Goal: Task Accomplishment & Management: Manage account settings

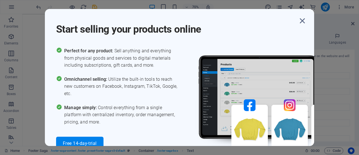
click at [303, 18] on icon "button" at bounding box center [303, 21] width 10 height 10
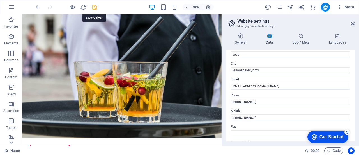
click at [97, 7] on icon "save" at bounding box center [95, 7] width 6 height 6
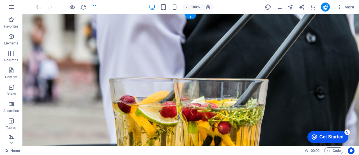
click at [234, 71] on figure at bounding box center [190, 102] width 337 height 177
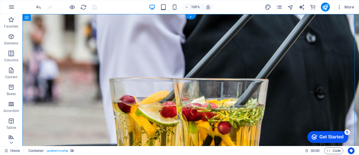
click at [339, 79] on figure at bounding box center [190, 102] width 337 height 177
click at [297, 73] on figure at bounding box center [190, 102] width 337 height 177
click at [5, 43] on p "Elements" at bounding box center [11, 43] width 14 height 4
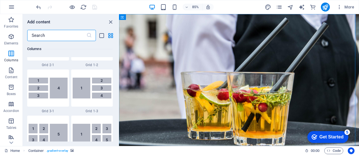
scroll to position [749, 0]
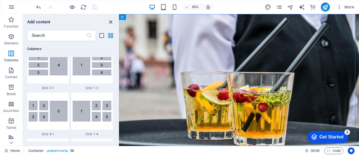
click at [112, 22] on icon "close panel" at bounding box center [111, 22] width 6 height 6
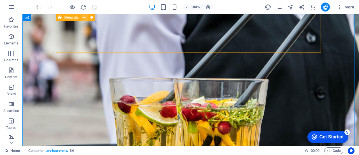
click at [85, 17] on icon at bounding box center [84, 18] width 3 height 6
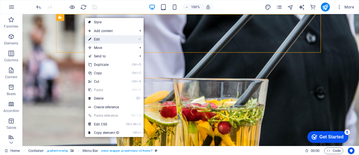
click at [100, 36] on link "⏎ Edit" at bounding box center [104, 39] width 38 height 8
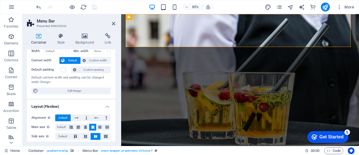
scroll to position [0, 0]
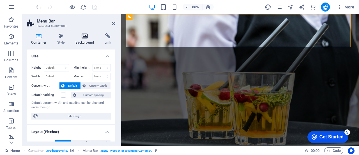
click at [83, 38] on icon at bounding box center [84, 36] width 27 height 6
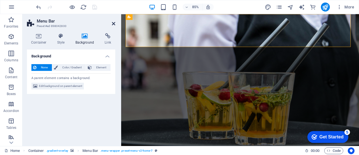
click at [113, 22] on icon at bounding box center [113, 23] width 3 height 4
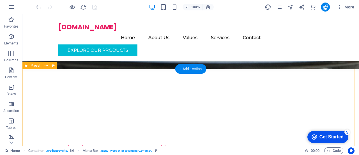
scroll to position [95, 0]
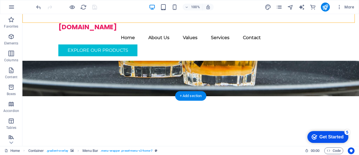
click at [313, 85] on figure at bounding box center [190, 7] width 337 height 177
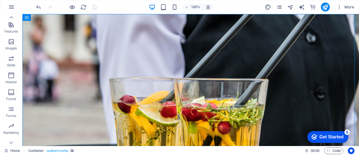
scroll to position [138, 0]
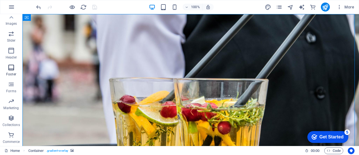
click at [10, 68] on icon "button" at bounding box center [11, 67] width 7 height 7
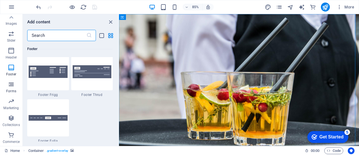
scroll to position [0, 0]
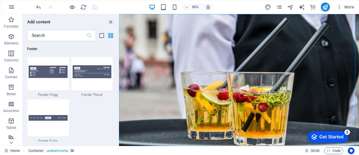
click at [238, 6] on div "85% More" at bounding box center [196, 7] width 322 height 9
click at [270, 7] on icon "design" at bounding box center [268, 7] width 6 height 6
select select "px"
select select "200"
select select "px"
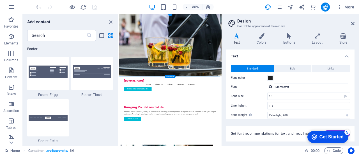
click at [359, 74] on figure at bounding box center [266, 102] width 294 height 177
click at [294, 66] on span "Bold" at bounding box center [293, 68] width 6 height 7
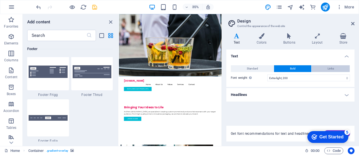
click at [326, 67] on button "Links" at bounding box center [331, 68] width 38 height 7
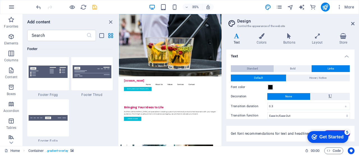
click at [249, 70] on span "Standard" at bounding box center [252, 68] width 11 height 7
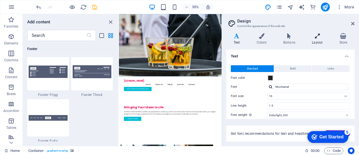
click at [314, 38] on icon at bounding box center [317, 36] width 25 height 6
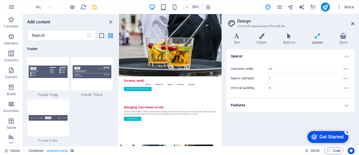
click at [314, 38] on icon at bounding box center [317, 36] width 25 height 6
click at [46, 73] on img at bounding box center [48, 71] width 39 height 12
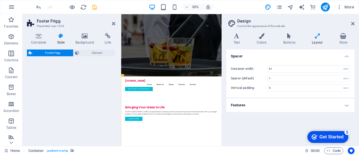
select select "rem"
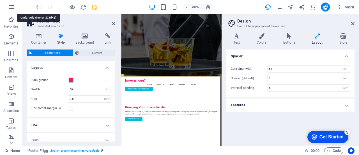
click at [39, 9] on icon "undo" at bounding box center [38, 7] width 6 height 6
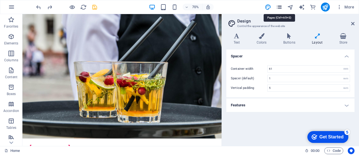
click at [282, 6] on icon "pages" at bounding box center [279, 7] width 6 height 6
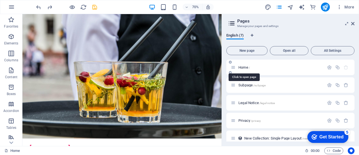
click at [250, 68] on span "/" at bounding box center [249, 67] width 1 height 3
click at [245, 67] on span "Home /" at bounding box center [245, 67] width 12 height 4
click at [327, 66] on icon "button" at bounding box center [329, 67] width 5 height 5
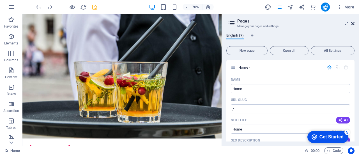
click at [354, 24] on icon at bounding box center [353, 23] width 3 height 4
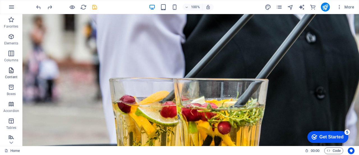
click at [10, 69] on icon "button" at bounding box center [11, 70] width 7 height 7
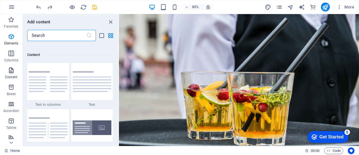
scroll to position [982, 0]
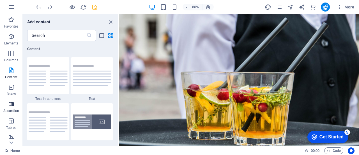
click at [10, 103] on icon "button" at bounding box center [11, 104] width 7 height 7
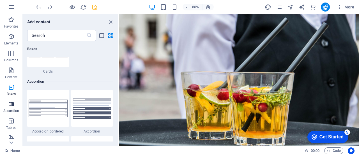
scroll to position [1793, 0]
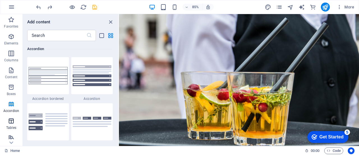
click at [11, 120] on icon "button" at bounding box center [11, 120] width 7 height 7
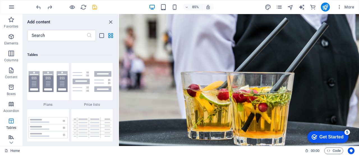
scroll to position [1945, 0]
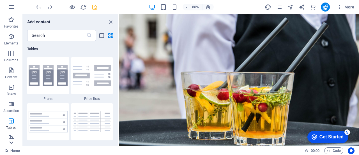
click at [11, 21] on icon at bounding box center [11, 17] width 8 height 8
click at [11, 26] on icon "button" at bounding box center [11, 22] width 7 height 7
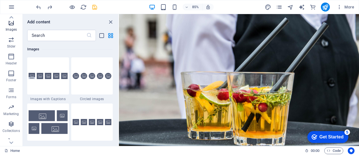
scroll to position [2847, 0]
click at [44, 64] on div at bounding box center [48, 75] width 42 height 37
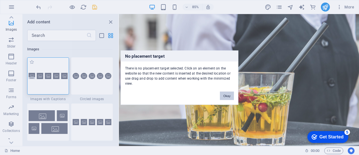
scroll to position [2898, 0]
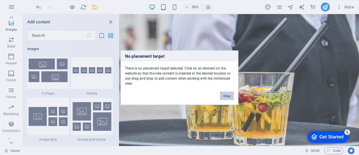
click at [227, 94] on button "Okay" at bounding box center [227, 95] width 14 height 8
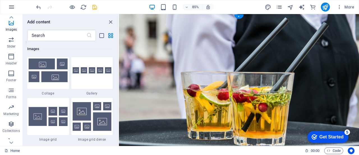
click at [353, 66] on figure at bounding box center [260, 102] width 283 height 177
click at [342, 5] on icon "button" at bounding box center [340, 7] width 6 height 6
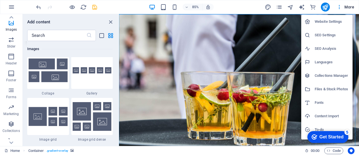
click at [340, 8] on div at bounding box center [179, 77] width 359 height 155
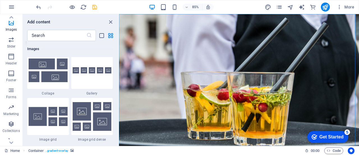
click at [340, 8] on icon "button" at bounding box center [340, 7] width 6 height 6
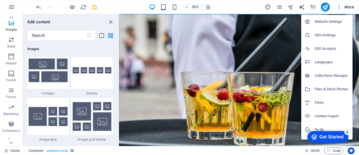
click at [7, 57] on div at bounding box center [179, 77] width 359 height 155
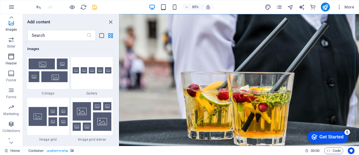
click at [9, 57] on icon "button" at bounding box center [11, 56] width 7 height 7
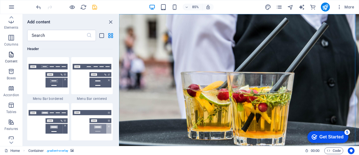
scroll to position [0, 0]
click at [11, 5] on icon "button" at bounding box center [11, 7] width 7 height 7
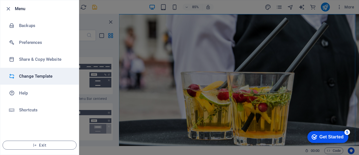
click at [38, 73] on h6 "Change Template" at bounding box center [45, 76] width 52 height 7
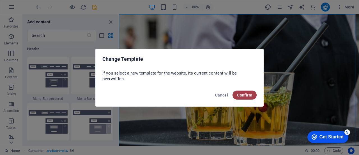
click at [242, 92] on button "Confirm" at bounding box center [245, 94] width 24 height 9
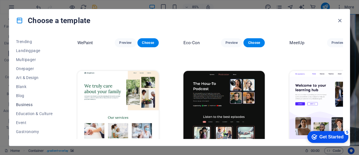
scroll to position [26, 0]
click at [27, 102] on span "Business" at bounding box center [34, 104] width 37 height 4
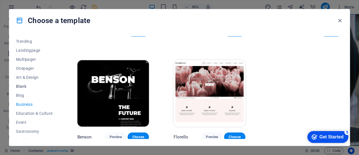
scroll to position [0, 0]
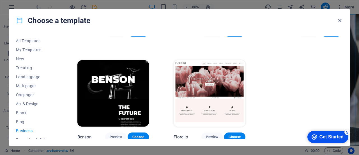
click at [18, 21] on icon at bounding box center [19, 20] width 7 height 7
click at [34, 38] on span "All Templates" at bounding box center [34, 40] width 37 height 4
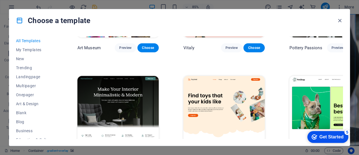
scroll to position [535, 0]
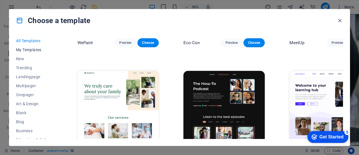
click at [30, 51] on span "My Templates" at bounding box center [34, 49] width 37 height 4
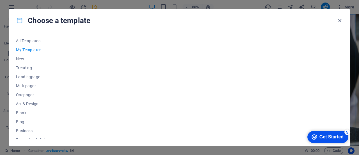
scroll to position [0, 0]
click at [28, 67] on span "Trending" at bounding box center [34, 67] width 37 height 4
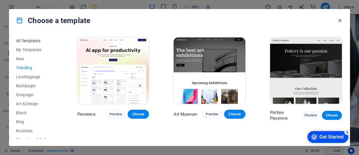
click at [29, 41] on span "All Templates" at bounding box center [34, 40] width 37 height 4
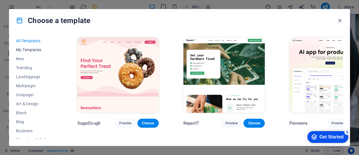
click at [30, 46] on button "My Templates" at bounding box center [34, 49] width 37 height 9
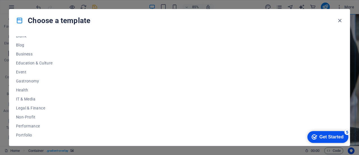
scroll to position [77, 0]
click at [31, 96] on span "IT & Media" at bounding box center [34, 98] width 37 height 4
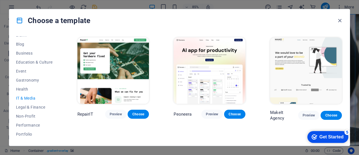
scroll to position [131, 0]
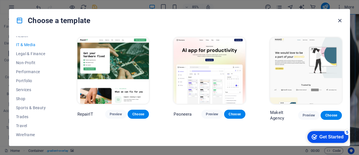
click at [339, 19] on icon "button" at bounding box center [340, 20] width 6 height 6
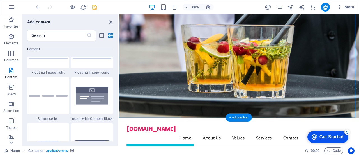
scroll to position [0, 0]
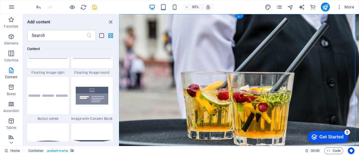
click at [350, 82] on figure at bounding box center [260, 102] width 283 height 177
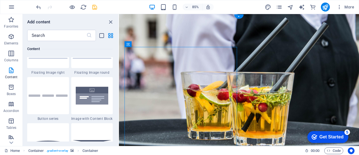
click at [296, 68] on figure at bounding box center [260, 102] width 283 height 177
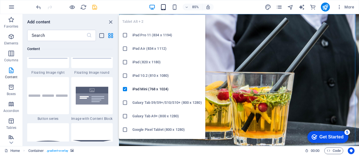
click at [164, 8] on icon "button" at bounding box center [163, 7] width 6 height 6
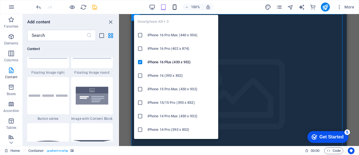
click at [176, 8] on icon "button" at bounding box center [175, 7] width 6 height 6
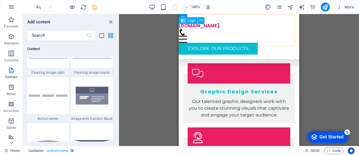
scroll to position [1099, 0]
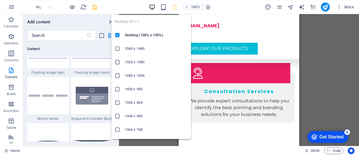
click at [154, 7] on icon "button" at bounding box center [152, 7] width 6 height 6
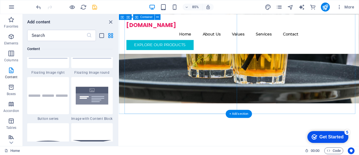
scroll to position [0, 0]
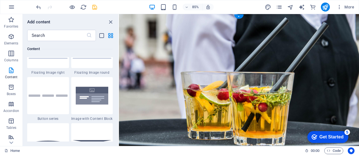
click at [301, 67] on figure at bounding box center [260, 102] width 283 height 177
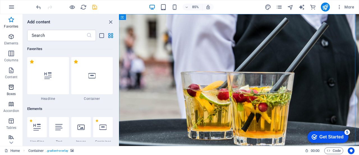
click at [15, 90] on span "Boxes" at bounding box center [11, 90] width 22 height 13
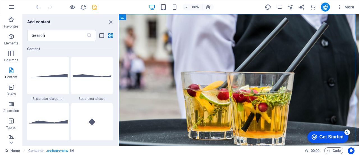
scroll to position [1397, 0]
click at [279, 7] on icon "pages" at bounding box center [279, 7] width 6 height 6
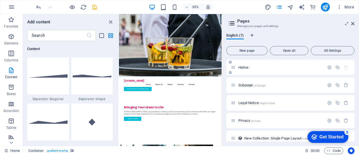
click at [241, 66] on span "Home /" at bounding box center [245, 67] width 12 height 4
click at [328, 67] on icon "button" at bounding box center [329, 67] width 5 height 5
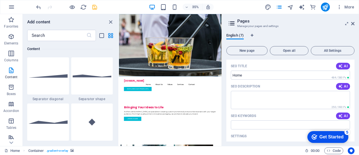
scroll to position [0, 0]
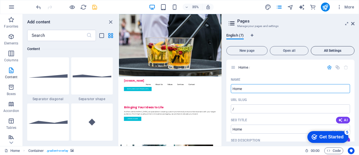
click at [324, 52] on span "All Settings" at bounding box center [333, 50] width 39 height 3
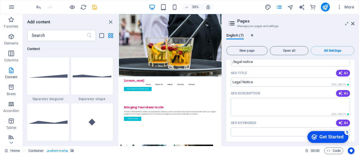
scroll to position [540, 0]
click at [267, 8] on icon "design" at bounding box center [268, 7] width 6 height 6
select select "rem"
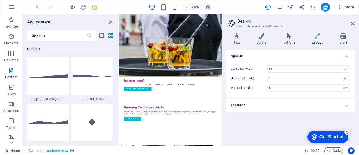
click at [346, 105] on h4 "Features" at bounding box center [291, 104] width 128 height 13
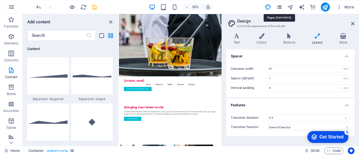
click at [278, 8] on icon "pages" at bounding box center [279, 7] width 6 height 6
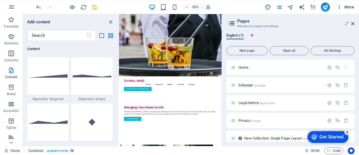
click at [340, 9] on icon "button" at bounding box center [340, 7] width 6 height 6
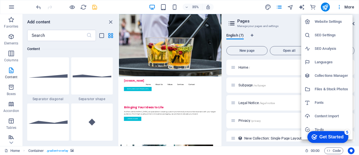
click at [330, 87] on h6 "Files & Stock Photos" at bounding box center [332, 89] width 35 height 7
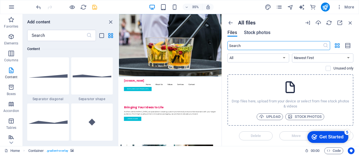
click at [254, 33] on span "Stock photos" at bounding box center [257, 32] width 26 height 7
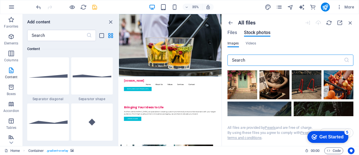
scroll to position [606, 0]
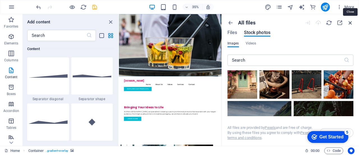
click at [350, 23] on icon "button" at bounding box center [351, 23] width 6 height 6
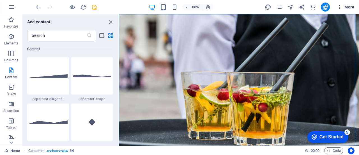
click at [341, 8] on icon "button" at bounding box center [340, 7] width 6 height 6
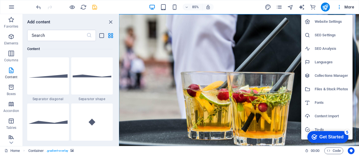
click at [348, 9] on div at bounding box center [179, 77] width 359 height 155
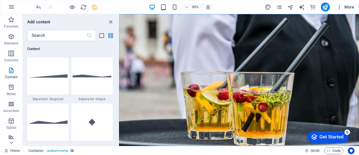
click at [349, 6] on span "More" at bounding box center [346, 7] width 18 height 6
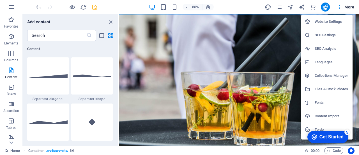
click at [323, 22] on h6 "Website Settings" at bounding box center [332, 21] width 35 height 7
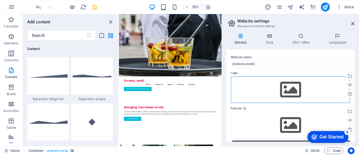
click at [290, 87] on div "Drag files here, click to choose files or select files from Files or our free s…" at bounding box center [290, 89] width 119 height 26
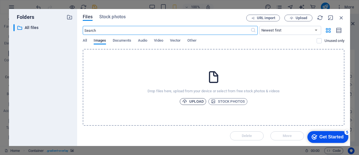
click at [195, 101] on span "Upload" at bounding box center [193, 101] width 21 height 7
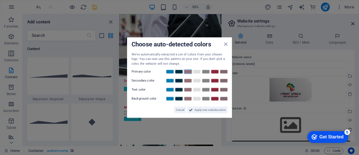
click at [189, 72] on link at bounding box center [188, 71] width 8 height 4
click at [186, 71] on link at bounding box center [188, 71] width 8 height 4
click at [208, 110] on span "Apply new website colors" at bounding box center [210, 109] width 31 height 7
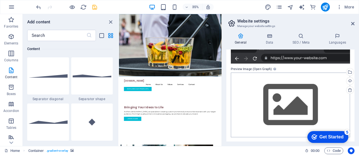
scroll to position [0, 0]
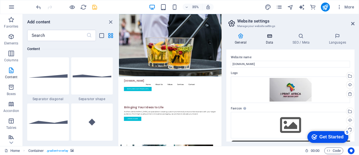
click at [271, 37] on icon at bounding box center [269, 36] width 24 height 6
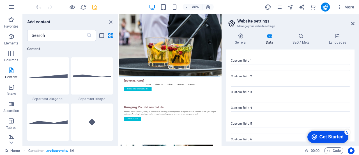
scroll to position [178, 0]
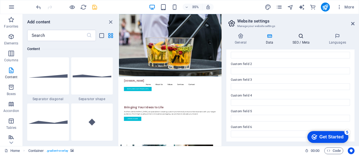
click at [300, 39] on h4 "SEO / Meta" at bounding box center [302, 39] width 37 height 12
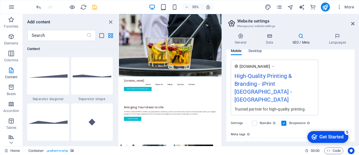
scroll to position [122, 0]
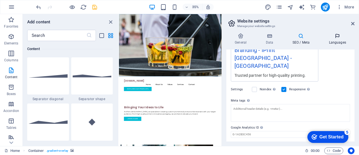
click at [338, 40] on h4 "Languages" at bounding box center [338, 39] width 34 height 12
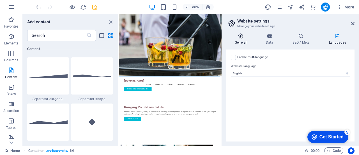
click at [237, 35] on icon at bounding box center [241, 36] width 29 height 6
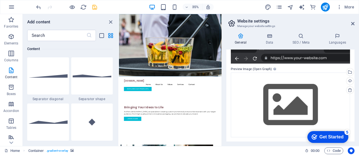
scroll to position [0, 0]
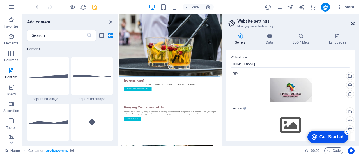
click at [352, 22] on icon at bounding box center [353, 23] width 3 height 4
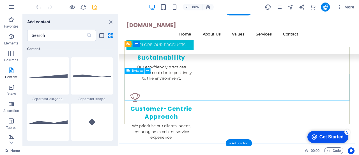
scroll to position [715, 0]
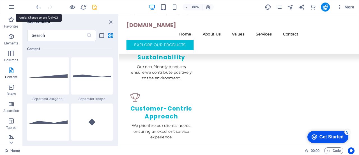
click at [37, 6] on icon "undo" at bounding box center [38, 7] width 6 height 6
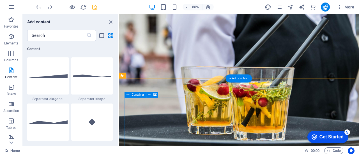
scroll to position [0, 0]
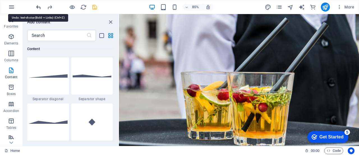
click at [39, 5] on icon "undo" at bounding box center [38, 7] width 6 height 6
click at [342, 7] on icon "button" at bounding box center [340, 7] width 6 height 6
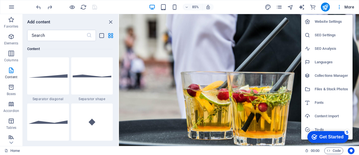
click at [331, 16] on li "Website Settings" at bounding box center [327, 21] width 51 height 13
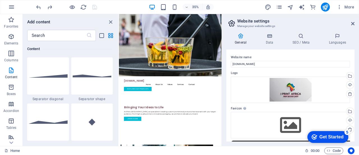
click at [239, 37] on icon at bounding box center [241, 36] width 29 height 6
click at [266, 39] on h4 "Data" at bounding box center [270, 39] width 27 height 12
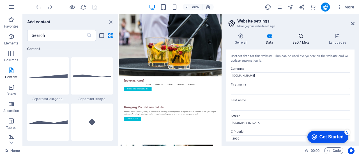
click at [290, 38] on icon at bounding box center [301, 36] width 34 height 6
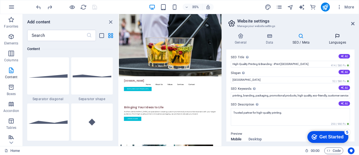
click at [339, 38] on icon at bounding box center [338, 36] width 34 height 6
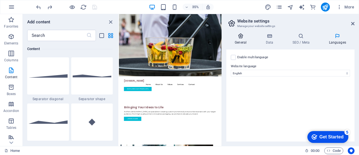
click at [243, 40] on h4 "General" at bounding box center [242, 39] width 31 height 12
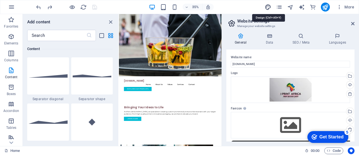
click at [268, 7] on icon "design" at bounding box center [268, 7] width 6 height 6
select select "rem"
select select "ease-in-out"
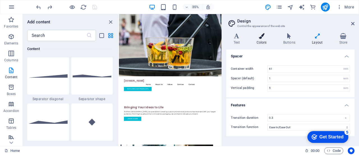
click at [262, 36] on icon at bounding box center [262, 36] width 24 height 6
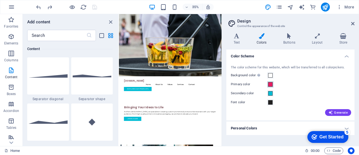
click at [272, 85] on span at bounding box center [270, 84] width 4 height 4
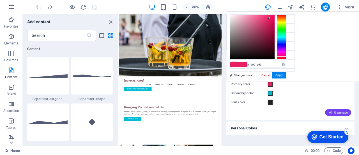
click at [330, 111] on icon "button" at bounding box center [331, 112] width 4 height 4
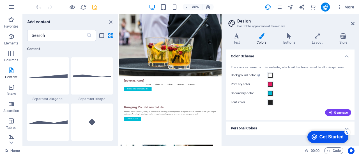
click at [346, 127] on h4 "Personal Colors" at bounding box center [291, 127] width 128 height 13
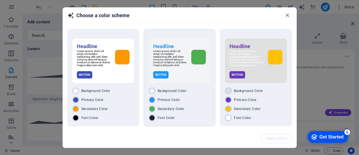
click at [181, 77] on div "Button" at bounding box center [179, 74] width 53 height 7
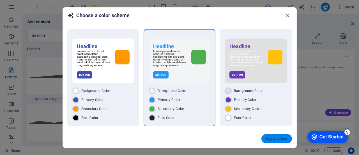
click at [271, 138] on span "Apply colors" at bounding box center [277, 138] width 22 height 4
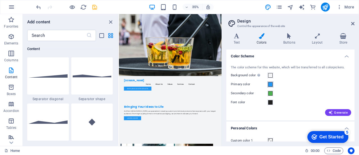
click at [270, 85] on span at bounding box center [270, 84] width 4 height 4
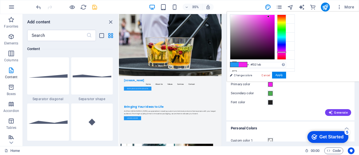
click at [286, 52] on div at bounding box center [281, 37] width 9 height 45
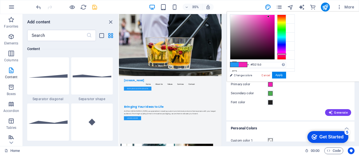
click at [286, 54] on div at bounding box center [281, 37] width 9 height 45
click at [286, 56] on div at bounding box center [281, 37] width 9 height 45
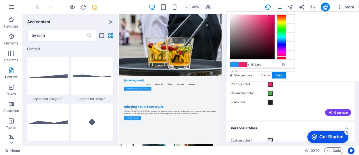
click at [270, 16] on div at bounding box center [269, 16] width 2 height 2
click at [286, 75] on button "Apply" at bounding box center [279, 75] width 14 height 7
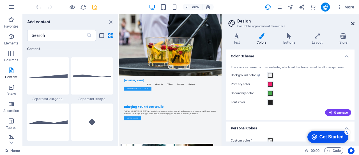
click at [352, 23] on icon at bounding box center [353, 23] width 3 height 4
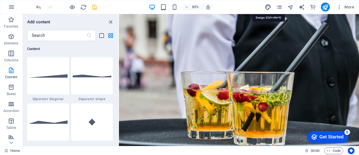
click at [267, 5] on icon "design" at bounding box center [268, 7] width 6 height 6
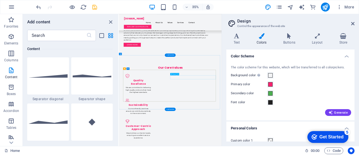
scroll to position [594, 0]
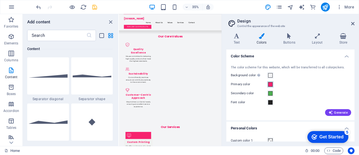
click at [271, 83] on span at bounding box center [270, 84] width 4 height 4
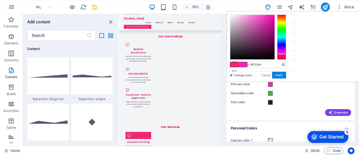
type input "#f723ce"
click at [286, 53] on div at bounding box center [281, 53] width 9 height 1
click at [286, 75] on button "Apply" at bounding box center [279, 75] width 14 height 7
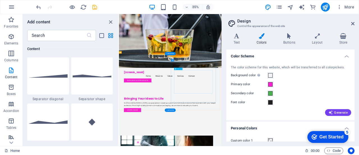
scroll to position [0, 0]
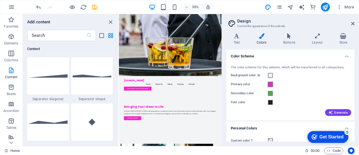
click at [272, 84] on span at bounding box center [270, 84] width 4 height 4
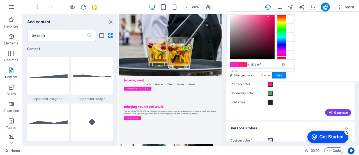
type input "#f72377"
drag, startPoint x: 353, startPoint y: 52, endPoint x: 353, endPoint y: 56, distance: 4.2
click at [286, 56] on div at bounding box center [281, 37] width 9 height 45
click at [286, 73] on button "Apply" at bounding box center [279, 75] width 14 height 7
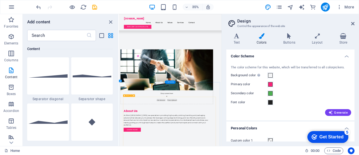
scroll to position [257, 0]
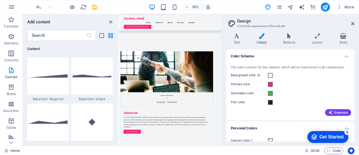
click at [261, 39] on h4 "Colors" at bounding box center [263, 39] width 27 height 12
click at [238, 39] on h4 "Text" at bounding box center [238, 39] width 23 height 12
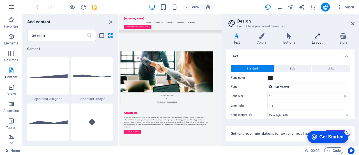
click at [312, 37] on icon at bounding box center [317, 36] width 25 height 6
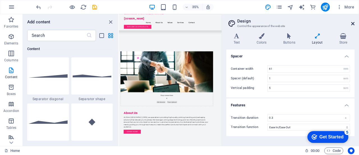
click at [354, 23] on icon at bounding box center [353, 23] width 3 height 4
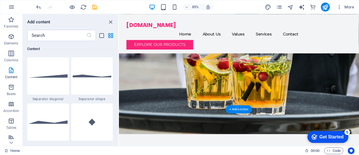
scroll to position [0, 0]
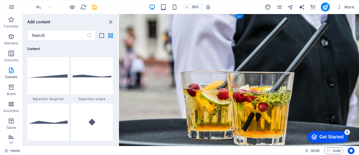
click at [312, 86] on figure at bounding box center [260, 102] width 283 height 177
click at [122, 17] on figure at bounding box center [260, 102] width 283 height 177
click at [304, 70] on figure at bounding box center [260, 102] width 283 height 177
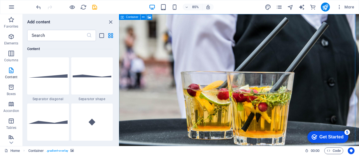
click at [123, 17] on icon at bounding box center [122, 17] width 3 height 6
click at [149, 17] on icon at bounding box center [150, 16] width 4 height 5
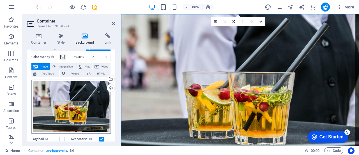
scroll to position [19, 0]
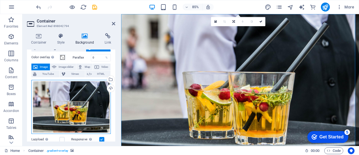
click at [82, 98] on div "Drag files here, click to choose files or select files from Files or our free s…" at bounding box center [70, 107] width 79 height 54
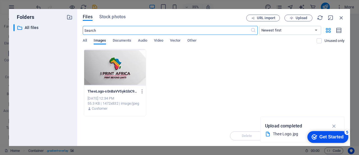
click at [113, 61] on div at bounding box center [115, 67] width 62 height 37
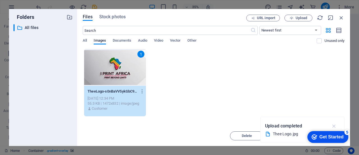
click at [334, 125] on icon "button" at bounding box center [334, 126] width 6 height 6
drag, startPoint x: 332, startPoint y: 135, endPoint x: 318, endPoint y: 160, distance: 29.2
click html "checkmark Get Started 5 First Steps in the Editor Let's guide you through the t…"
click at [291, 135] on span "Move" at bounding box center [287, 135] width 9 height 3
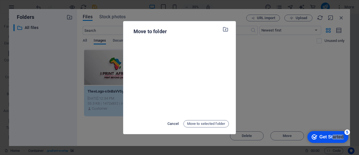
click at [171, 121] on span "Cancel" at bounding box center [173, 123] width 11 height 7
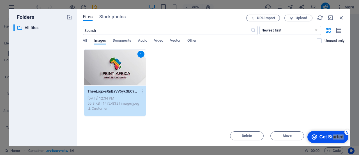
drag, startPoint x: 240, startPoint y: 10, endPoint x: 202, endPoint y: 11, distance: 37.4
click at [202, 11] on div "Files Stock photos URL import Upload ​ Newest first Oldest first Name (A-Z) Nam…" at bounding box center [213, 77] width 273 height 137
click at [336, 134] on div "Get Started" at bounding box center [332, 136] width 24 height 5
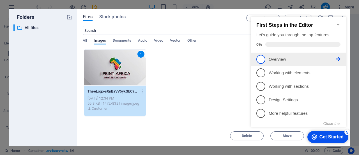
click at [289, 60] on p "Overview - incomplete" at bounding box center [302, 59] width 67 height 6
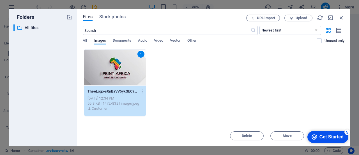
scroll to position [0, 0]
click at [263, 97] on div "1 TheeLogo-s0nBaVV5ykGbC9ac-AYM7g.jpg TheeLogo-s0nBaVV5ykGbC9ac-AYM7g.jpg Sep 2…" at bounding box center [214, 82] width 262 height 67
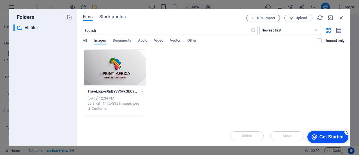
click at [122, 61] on div at bounding box center [115, 67] width 62 height 37
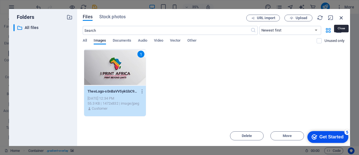
click at [343, 18] on icon "button" at bounding box center [342, 18] width 6 height 6
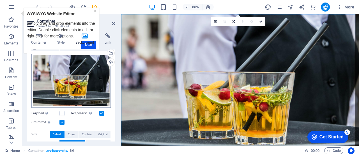
scroll to position [18, 0]
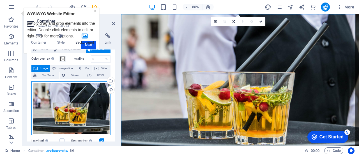
click at [71, 97] on div "Drag files here, click to choose files or select files from Files or our free s…" at bounding box center [70, 108] width 79 height 54
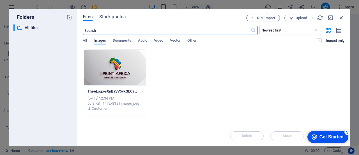
click at [319, 41] on label at bounding box center [319, 40] width 5 height 5
click at [0, 0] on input "checkbox" at bounding box center [0, 0] width 0 height 0
click at [319, 41] on label at bounding box center [319, 40] width 5 height 5
click at [0, 0] on input "checkbox" at bounding box center [0, 0] width 0 height 0
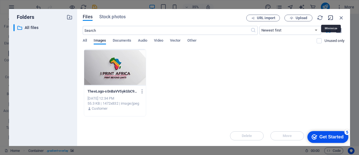
click at [329, 17] on icon "button" at bounding box center [331, 18] width 6 height 6
select select "image"
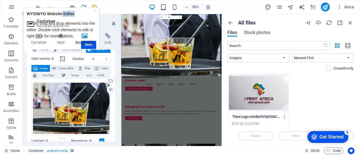
drag, startPoint x: 63, startPoint y: 11, endPoint x: 88, endPoint y: 12, distance: 25.8
click at [88, 12] on p "WYSIWYG Website Editor" at bounding box center [62, 13] width 70 height 6
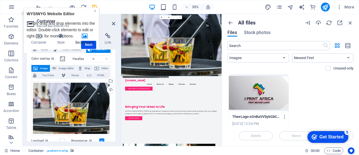
click at [95, 10] on link "×" at bounding box center [95, 10] width 2 height 4
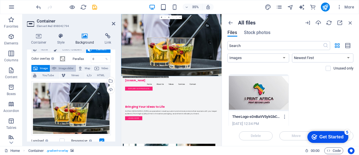
click at [65, 68] on span "Image slider" at bounding box center [66, 68] width 16 height 7
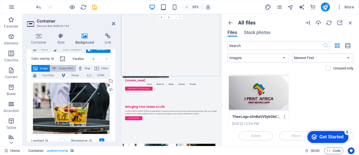
select select "ms"
select select "s"
select select "progressive"
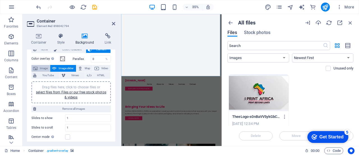
click at [46, 67] on span "Image" at bounding box center [43, 68] width 9 height 7
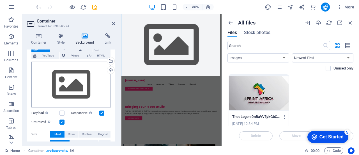
scroll to position [7, 0]
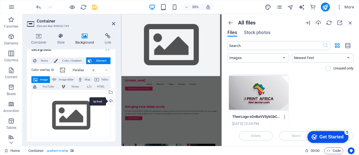
click at [110, 99] on div "Upload" at bounding box center [110, 101] width 8 height 8
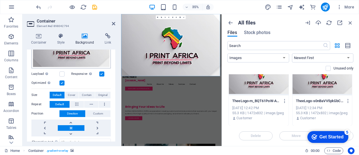
scroll to position [82, 0]
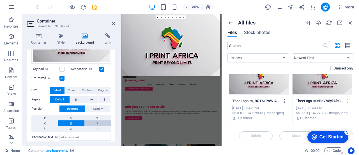
click at [97, 121] on link at bounding box center [98, 123] width 26 height 6
click at [69, 120] on link at bounding box center [71, 123] width 26 height 6
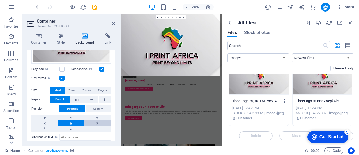
click at [97, 122] on link at bounding box center [98, 123] width 26 height 6
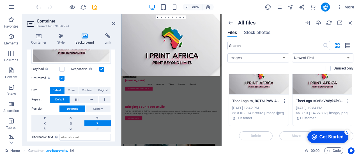
click at [97, 122] on link at bounding box center [98, 123] width 26 height 6
drag, startPoint x: 97, startPoint y: 122, endPoint x: 95, endPoint y: 128, distance: 6.4
click at [95, 128] on div at bounding box center [70, 123] width 79 height 17
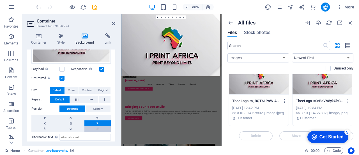
click at [95, 128] on link at bounding box center [98, 129] width 26 height 6
click at [70, 121] on link at bounding box center [71, 123] width 26 height 6
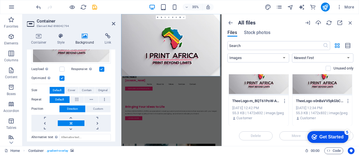
click at [70, 121] on link at bounding box center [71, 123] width 26 height 6
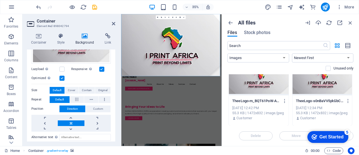
click at [70, 121] on link at bounding box center [71, 123] width 26 height 6
drag, startPoint x: 70, startPoint y: 121, endPoint x: 46, endPoint y: 120, distance: 24.1
click at [46, 120] on div at bounding box center [70, 123] width 79 height 17
click at [46, 120] on link at bounding box center [44, 123] width 26 height 6
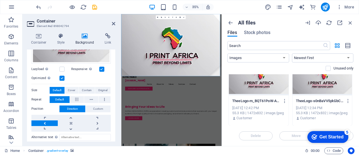
click at [46, 120] on link at bounding box center [44, 123] width 26 height 6
click at [65, 57] on div "Drag files here, click to choose files or select files from Files or our free s…" at bounding box center [70, 40] width 79 height 46
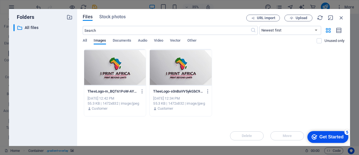
click at [87, 40] on div "All Images Documents Audio Video Vector Other" at bounding box center [200, 43] width 234 height 11
click at [84, 41] on span "All" at bounding box center [85, 41] width 4 height 8
click at [302, 18] on span "Upload" at bounding box center [302, 17] width 12 height 3
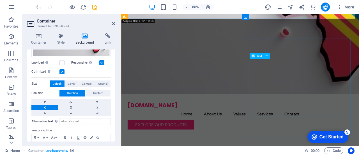
scroll to position [0, 0]
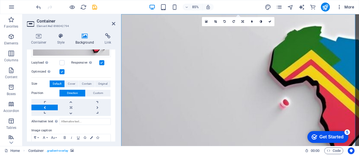
click at [338, 8] on icon "button" at bounding box center [340, 7] width 6 height 6
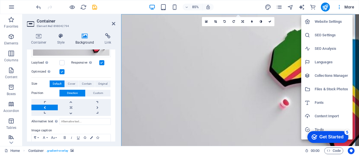
click at [291, 7] on div at bounding box center [179, 77] width 359 height 155
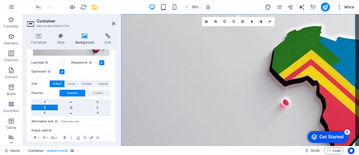
click at [341, 8] on icon "button" at bounding box center [340, 7] width 6 height 6
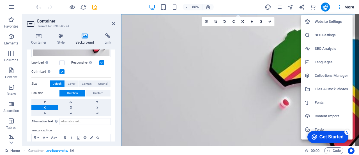
click at [347, 7] on div at bounding box center [179, 77] width 359 height 155
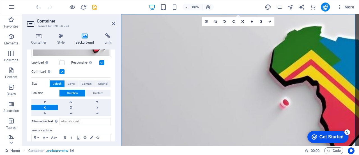
click at [347, 7] on span "More" at bounding box center [346, 7] width 18 height 6
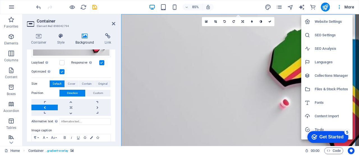
click at [93, 6] on div at bounding box center [179, 77] width 359 height 155
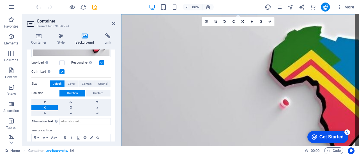
click at [93, 6] on icon "save" at bounding box center [95, 7] width 6 height 6
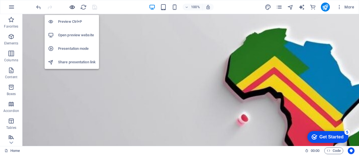
click at [74, 6] on icon "button" at bounding box center [72, 7] width 6 height 6
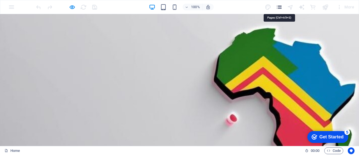
click at [279, 4] on icon "pages" at bounding box center [279, 7] width 6 height 6
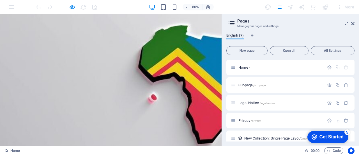
click at [355, 24] on aside "Pages Manage your pages and settings English (7) New page Open all All Settings…" at bounding box center [291, 80] width 138 height 132
click at [353, 23] on icon at bounding box center [353, 23] width 3 height 4
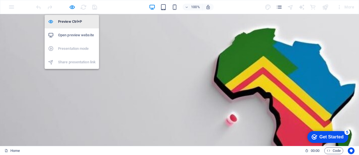
click at [74, 19] on h6 "Preview Ctrl+P" at bounding box center [77, 21] width 38 height 7
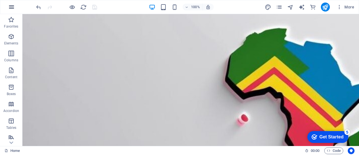
click at [10, 4] on icon "button" at bounding box center [11, 7] width 7 height 7
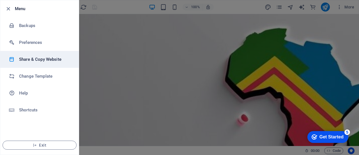
click at [41, 56] on h6 "Share & Copy Website" at bounding box center [45, 59] width 52 height 7
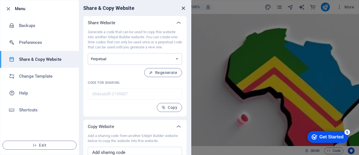
click at [182, 7] on icon "close" at bounding box center [183, 8] width 6 height 6
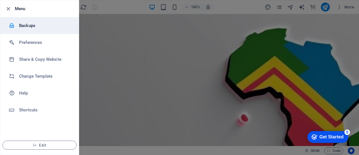
click at [34, 27] on h6 "Backups" at bounding box center [45, 25] width 52 height 7
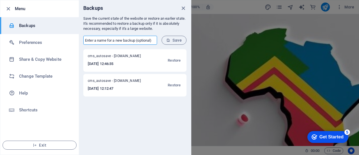
click at [136, 40] on input "text" at bounding box center [120, 40] width 74 height 9
type input "Original site"
click at [168, 37] on button "Save" at bounding box center [174, 40] width 25 height 9
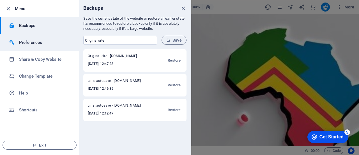
click at [31, 43] on h6 "Preferences" at bounding box center [45, 42] width 52 height 7
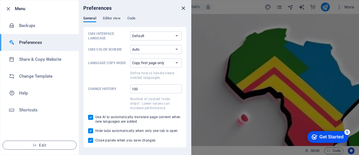
click at [183, 8] on icon "close" at bounding box center [183, 8] width 6 height 6
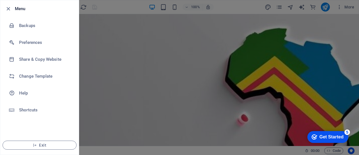
click at [222, 7] on div at bounding box center [179, 77] width 359 height 155
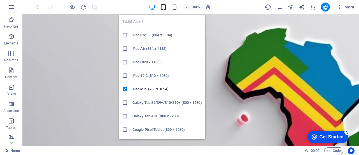
click at [163, 4] on icon "button" at bounding box center [163, 7] width 6 height 6
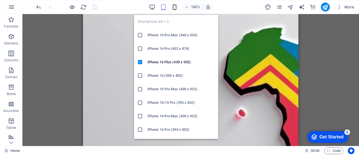
click at [176, 6] on icon "button" at bounding box center [175, 7] width 6 height 6
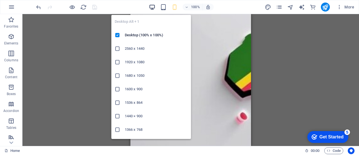
click at [154, 6] on icon "button" at bounding box center [152, 7] width 6 height 6
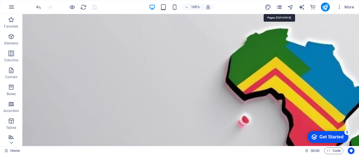
click at [280, 6] on icon "pages" at bounding box center [279, 7] width 6 height 6
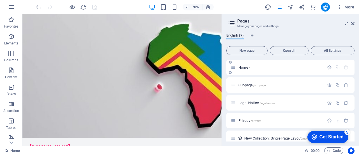
scroll to position [42, 0]
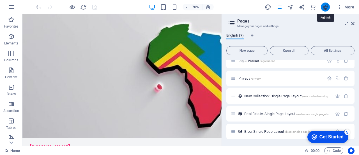
click at [326, 8] on icon "publish" at bounding box center [325, 7] width 6 height 6
